Goal: Task Accomplishment & Management: Manage account settings

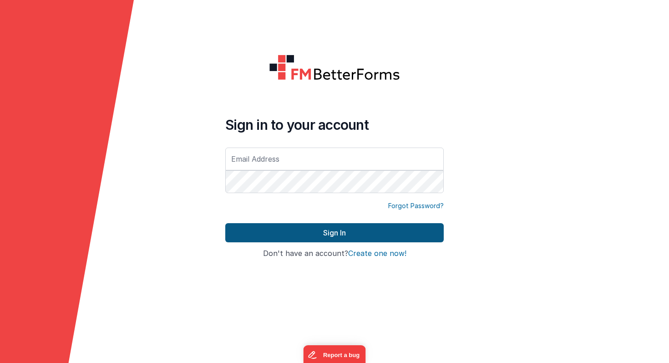
type input "[PERSON_NAME][EMAIL_ADDRESS][PERSON_NAME][DOMAIN_NAME]"
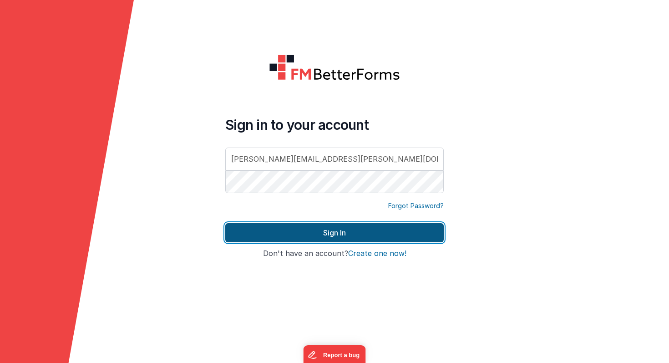
click at [305, 233] on button "Sign In" at bounding box center [334, 232] width 218 height 19
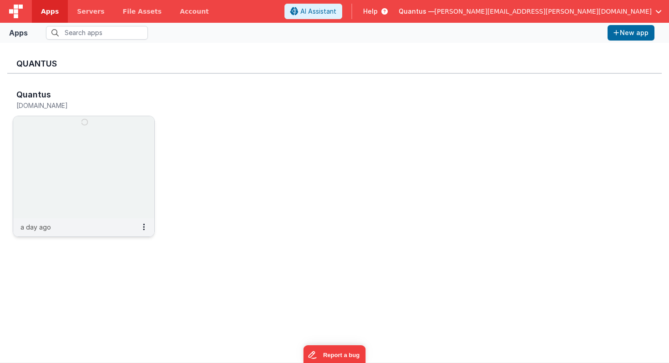
click at [100, 152] on img at bounding box center [83, 167] width 141 height 102
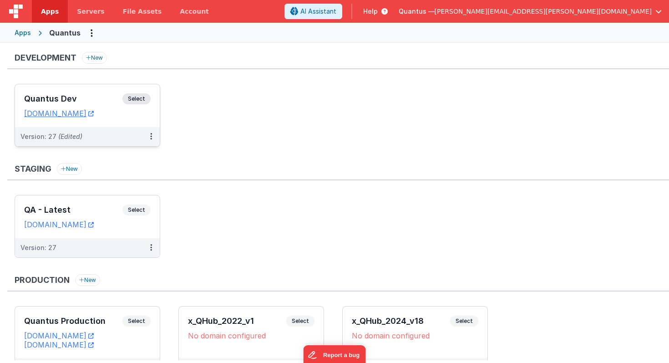
click at [101, 98] on h3 "Quantus Dev" at bounding box center [73, 98] width 98 height 9
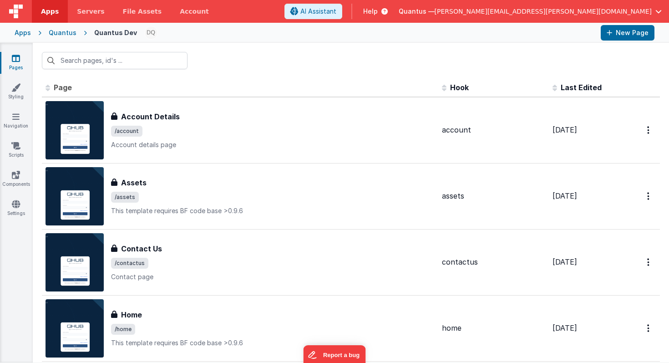
click at [580, 86] on span "Last Edited" at bounding box center [581, 87] width 41 height 9
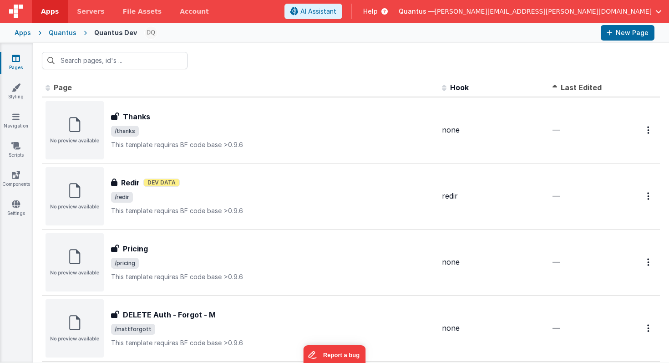
click at [580, 86] on span "Last Edited" at bounding box center [581, 87] width 41 height 9
